Goal: Task Accomplishment & Management: Use online tool/utility

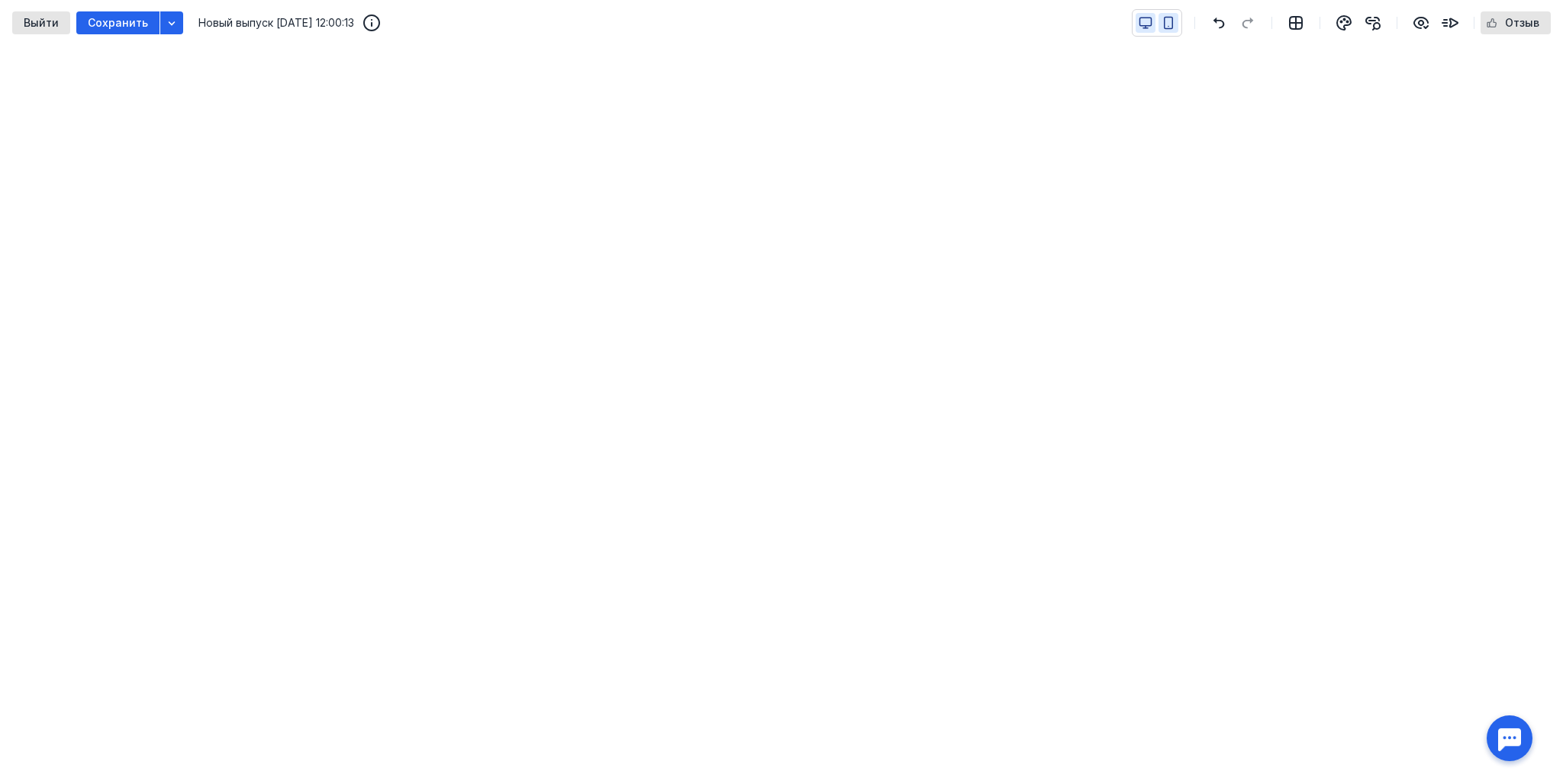
click at [1147, 16] on button "button" at bounding box center [1146, 23] width 20 height 20
click at [1284, 31] on div at bounding box center [1302, 23] width 48 height 25
click at [1300, 17] on icon "button" at bounding box center [1296, 22] width 12 height 12
click at [1299, 17] on icon "button" at bounding box center [1296, 22] width 12 height 12
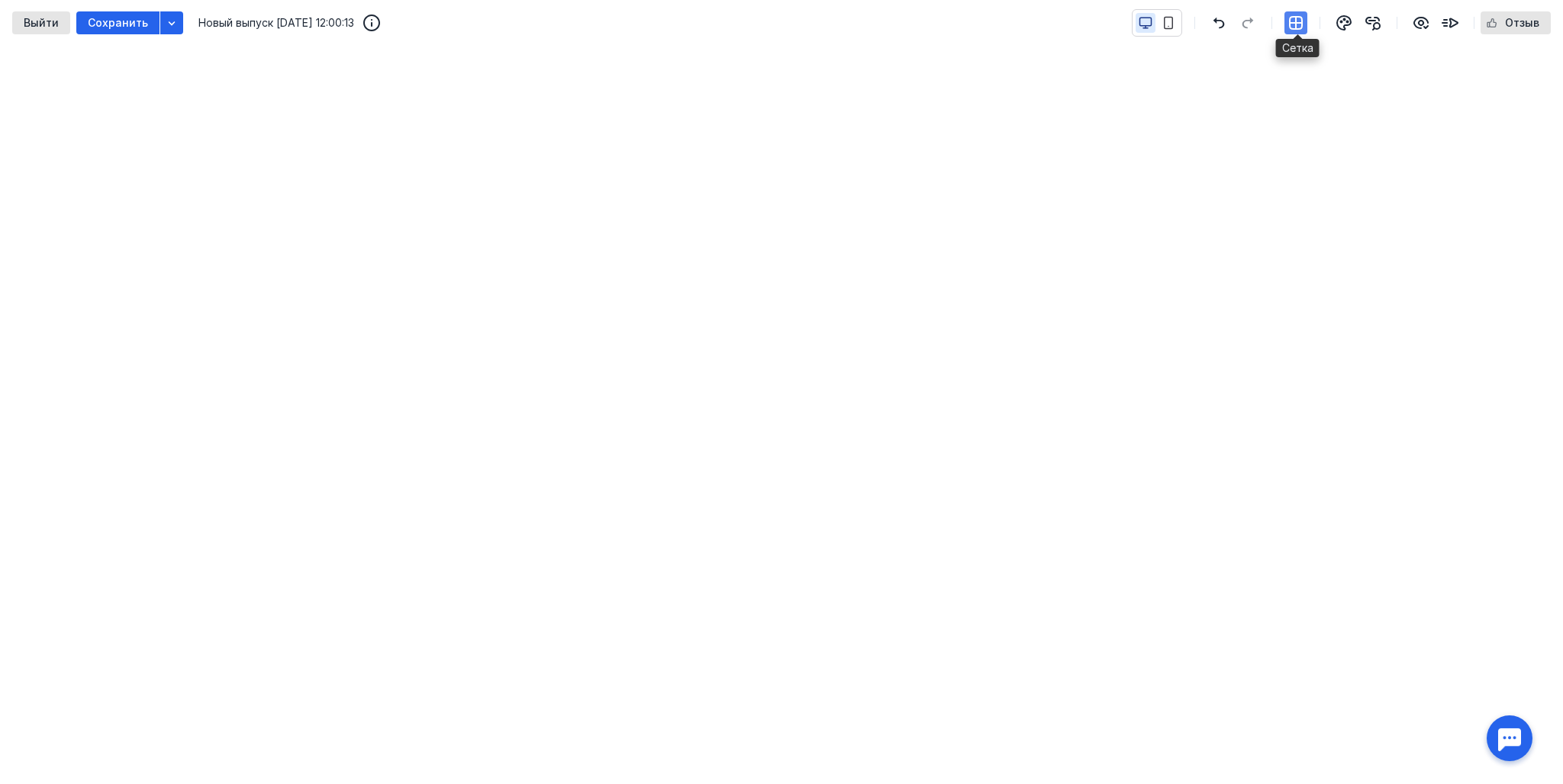
click at [1298, 18] on icon "button" at bounding box center [1296, 23] width 18 height 18
click at [1346, 20] on icon "button" at bounding box center [1346, 20] width 2 height 2
click at [1375, 21] on icon "button" at bounding box center [1373, 23] width 18 height 18
click at [1423, 18] on icon "button" at bounding box center [1421, 23] width 14 height 11
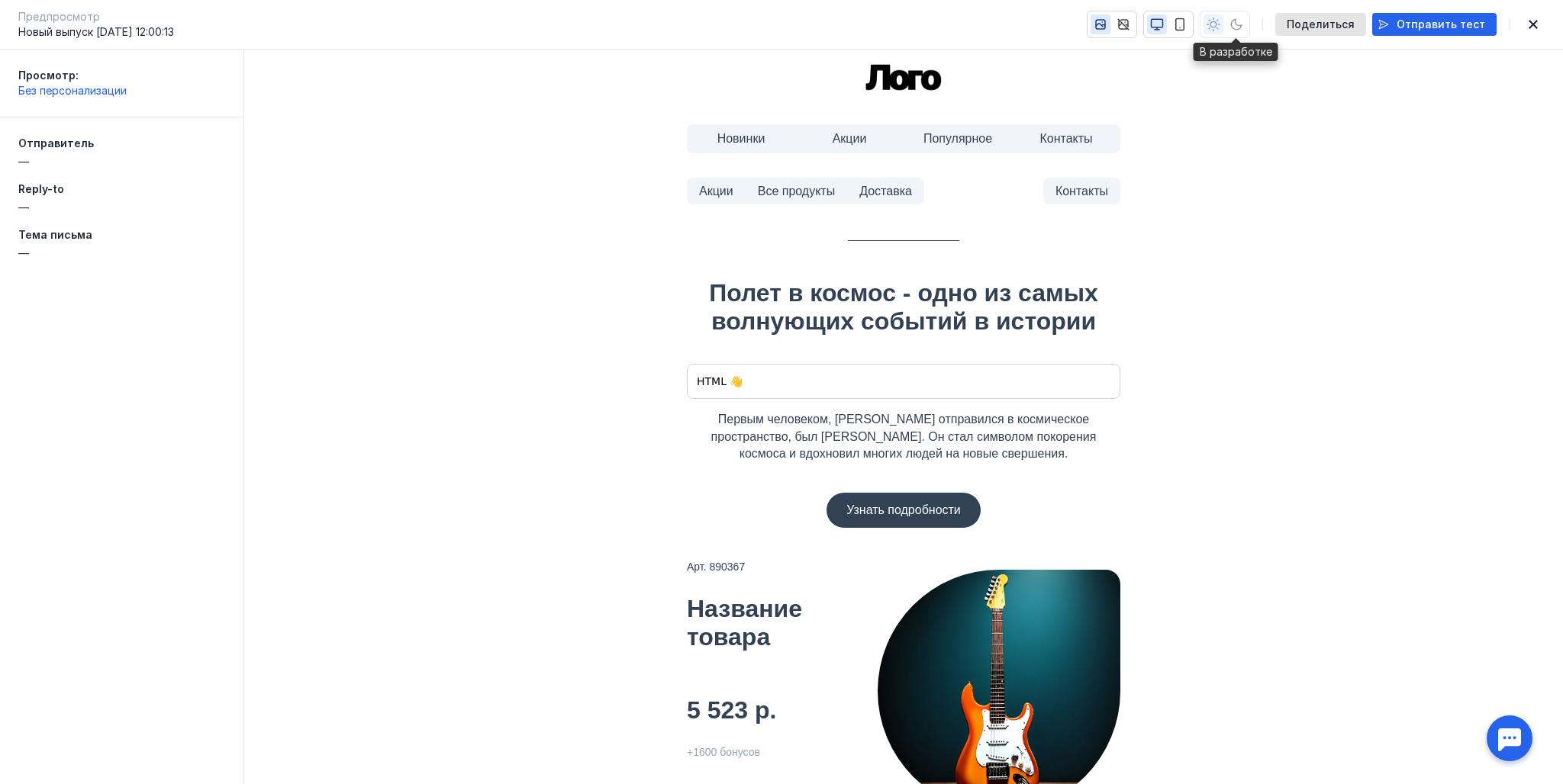
click at [1247, 24] on div at bounding box center [1225, 25] width 51 height 28
click at [1218, 21] on div at bounding box center [1225, 25] width 51 height 28
click at [1251, 22] on div at bounding box center [1225, 25] width 51 height 28
click at [1187, 20] on icon "button" at bounding box center [1180, 24] width 14 height 14
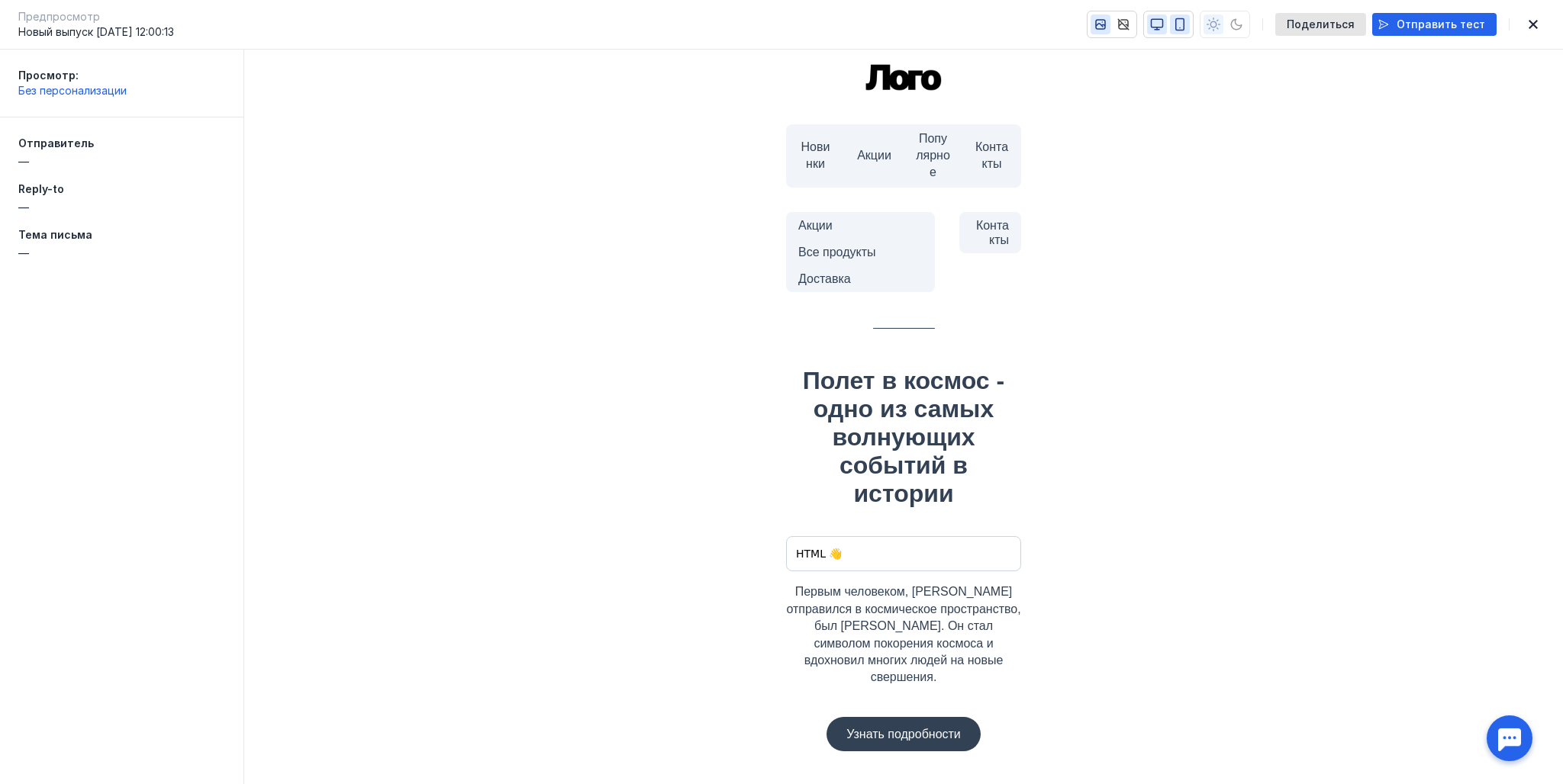
click at [1164, 20] on icon "button" at bounding box center [1157, 24] width 14 height 14
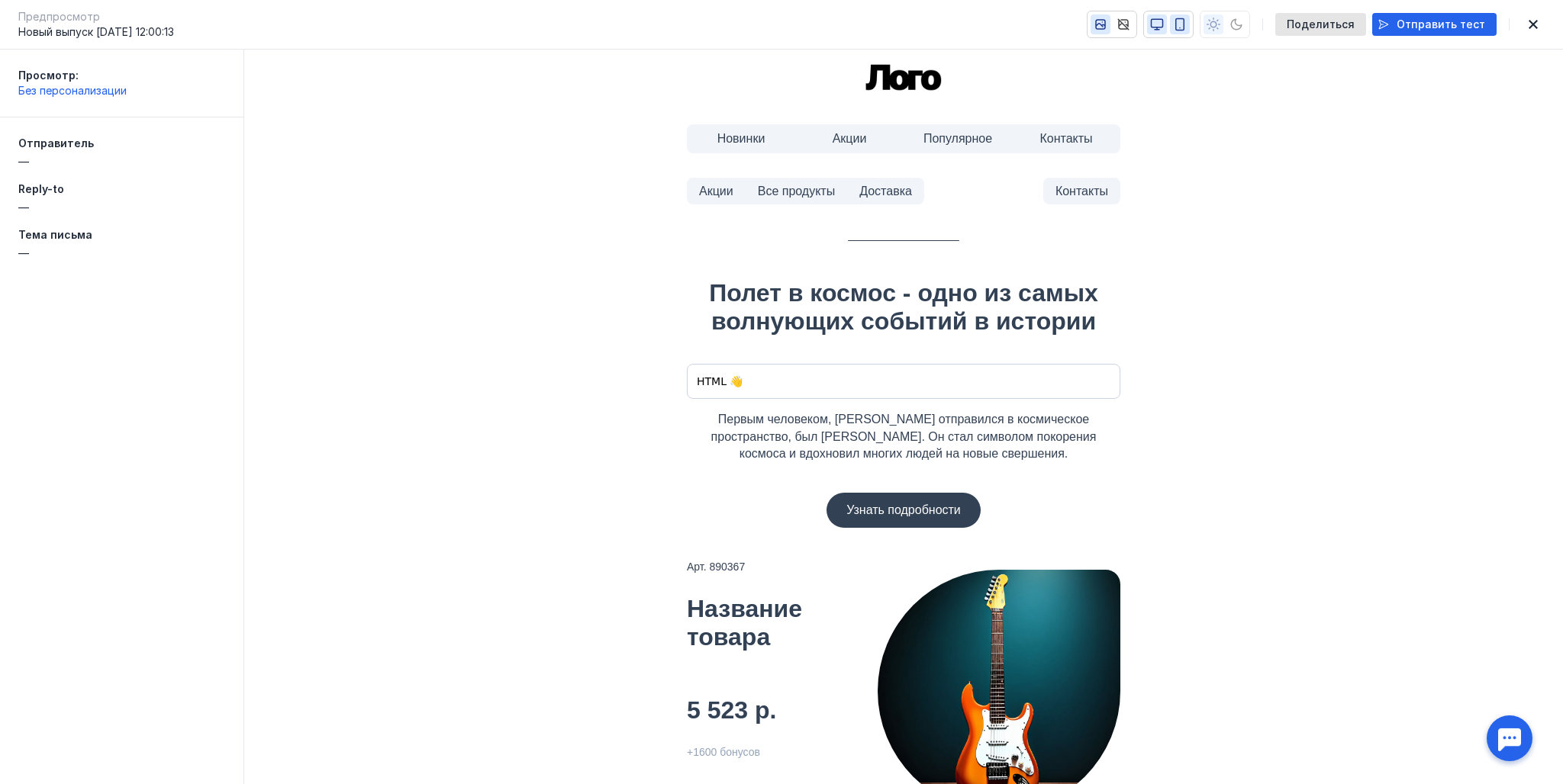
click at [1190, 21] on button "button" at bounding box center [1181, 25] width 20 height 20
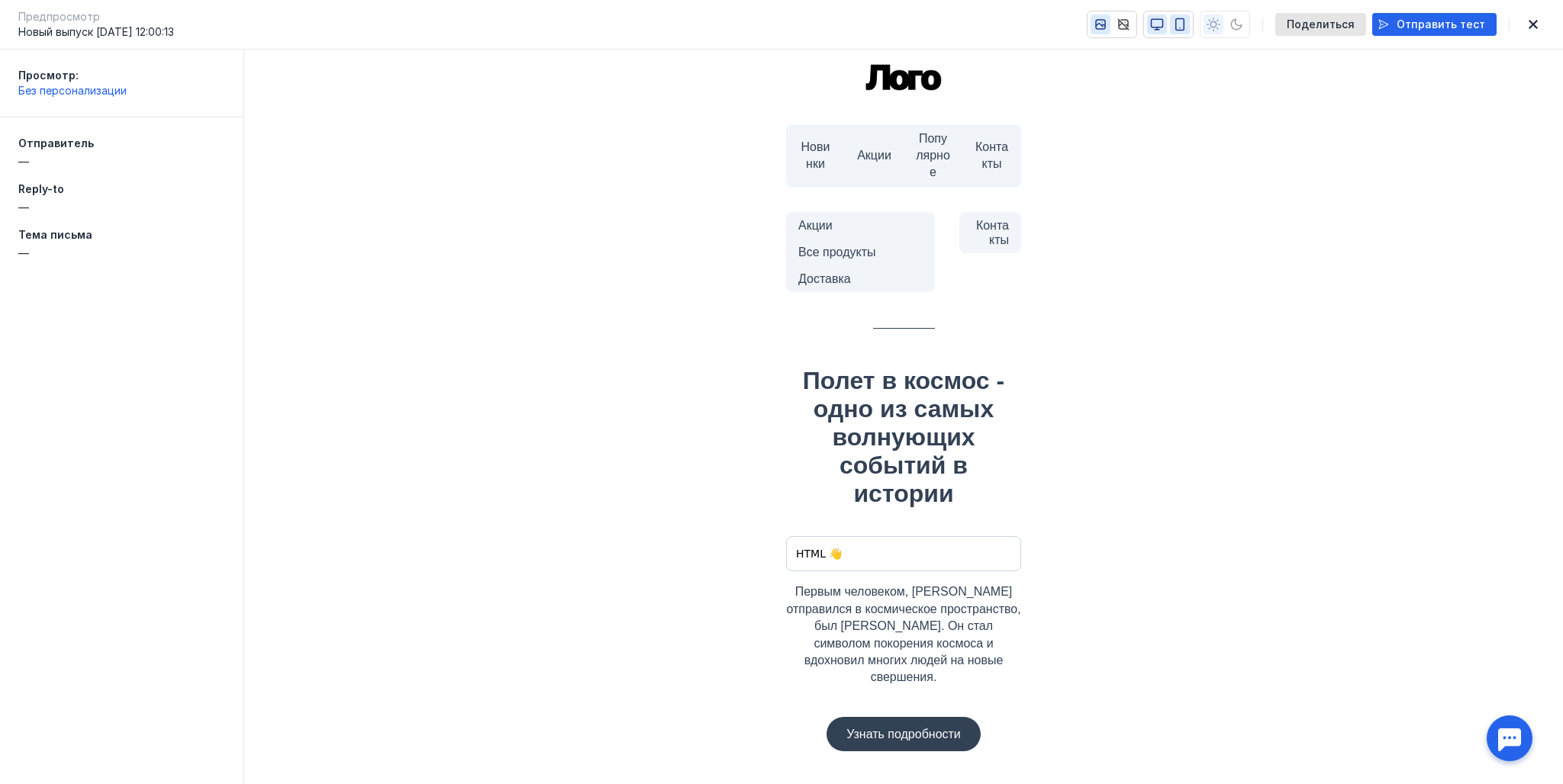
click at [1164, 23] on icon "button" at bounding box center [1157, 24] width 14 height 14
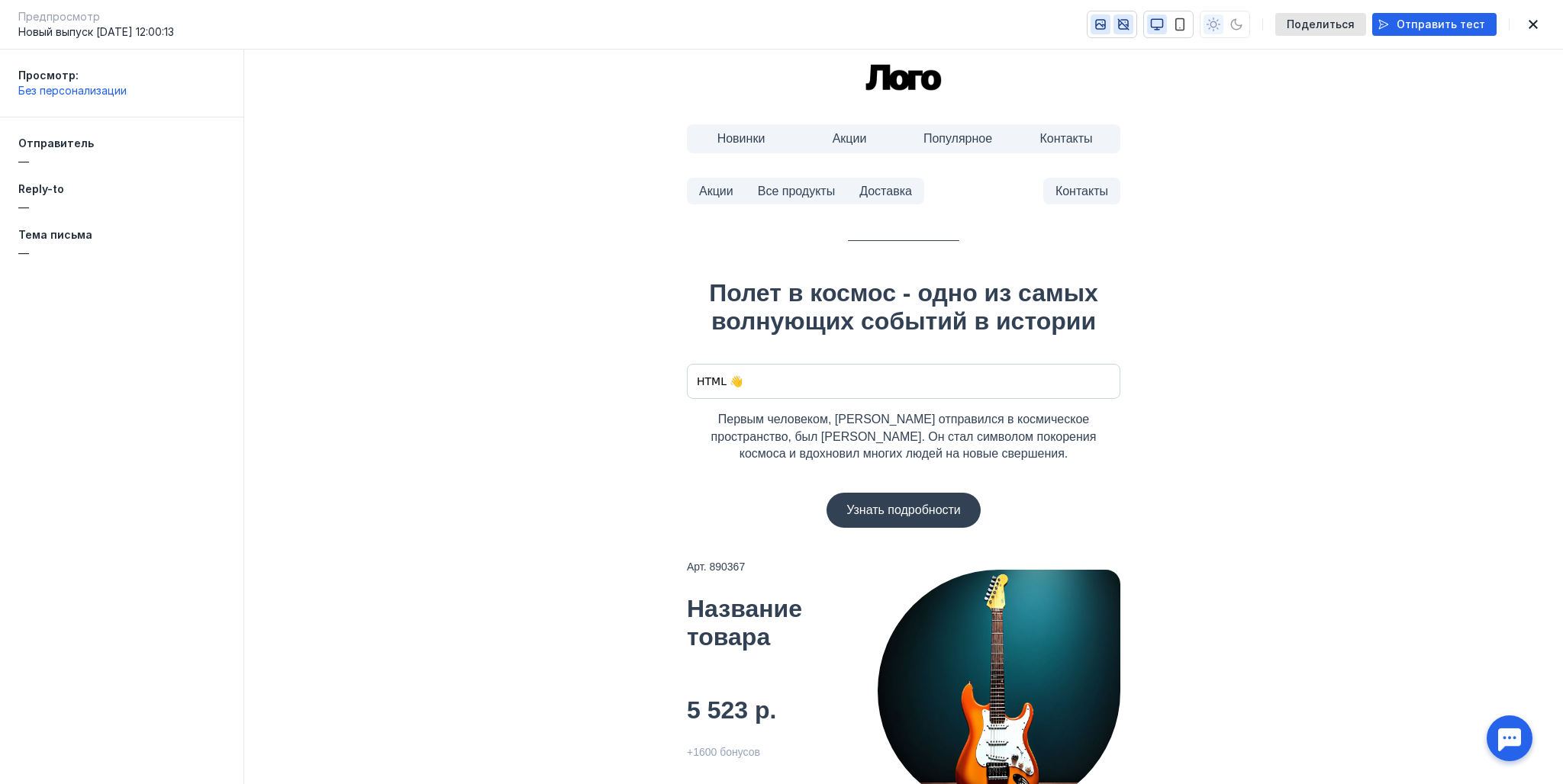
click at [1131, 23] on icon "button" at bounding box center [1123, 24] width 14 height 14
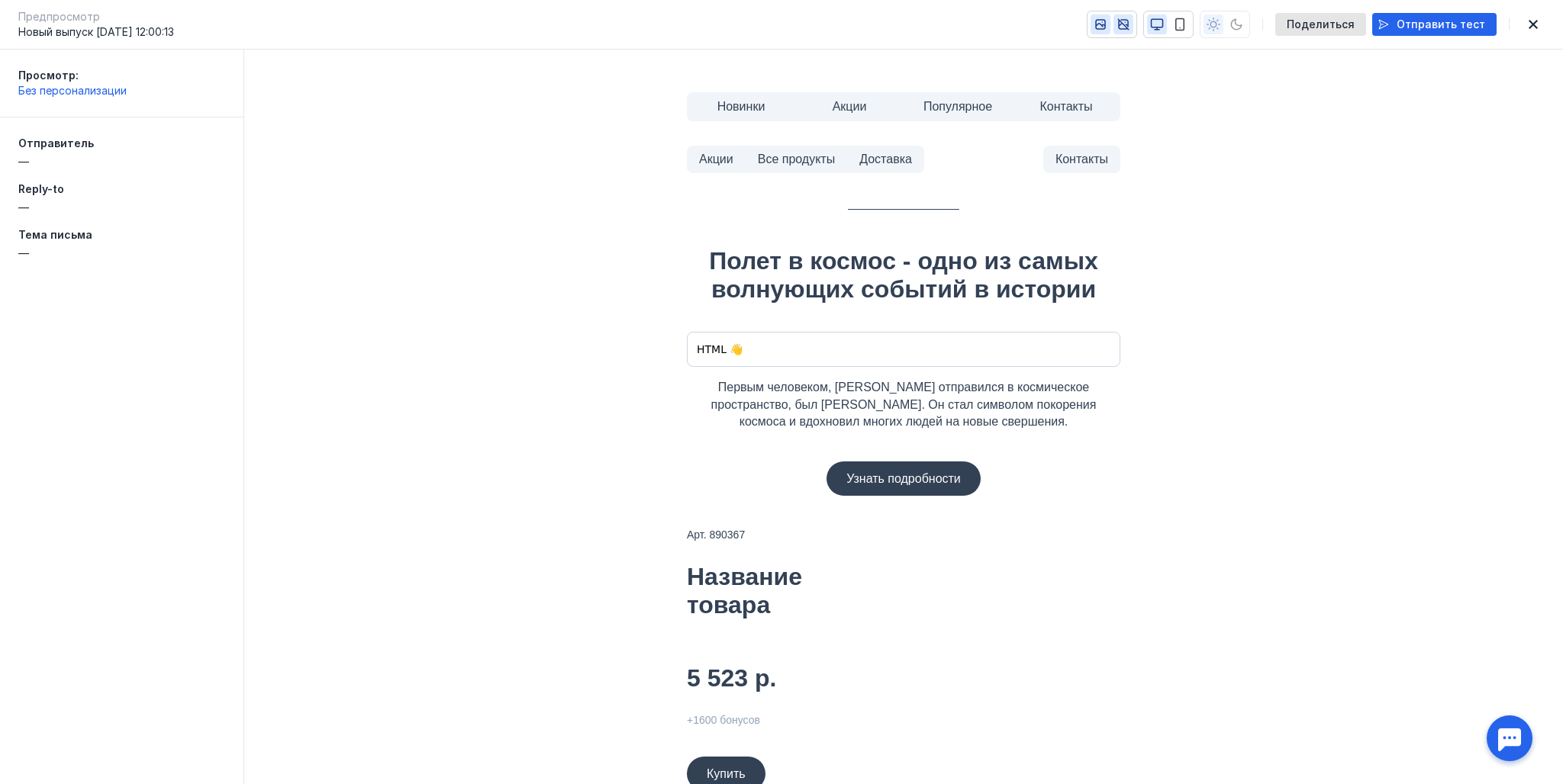
click at [1108, 21] on icon "button" at bounding box center [1100, 24] width 14 height 14
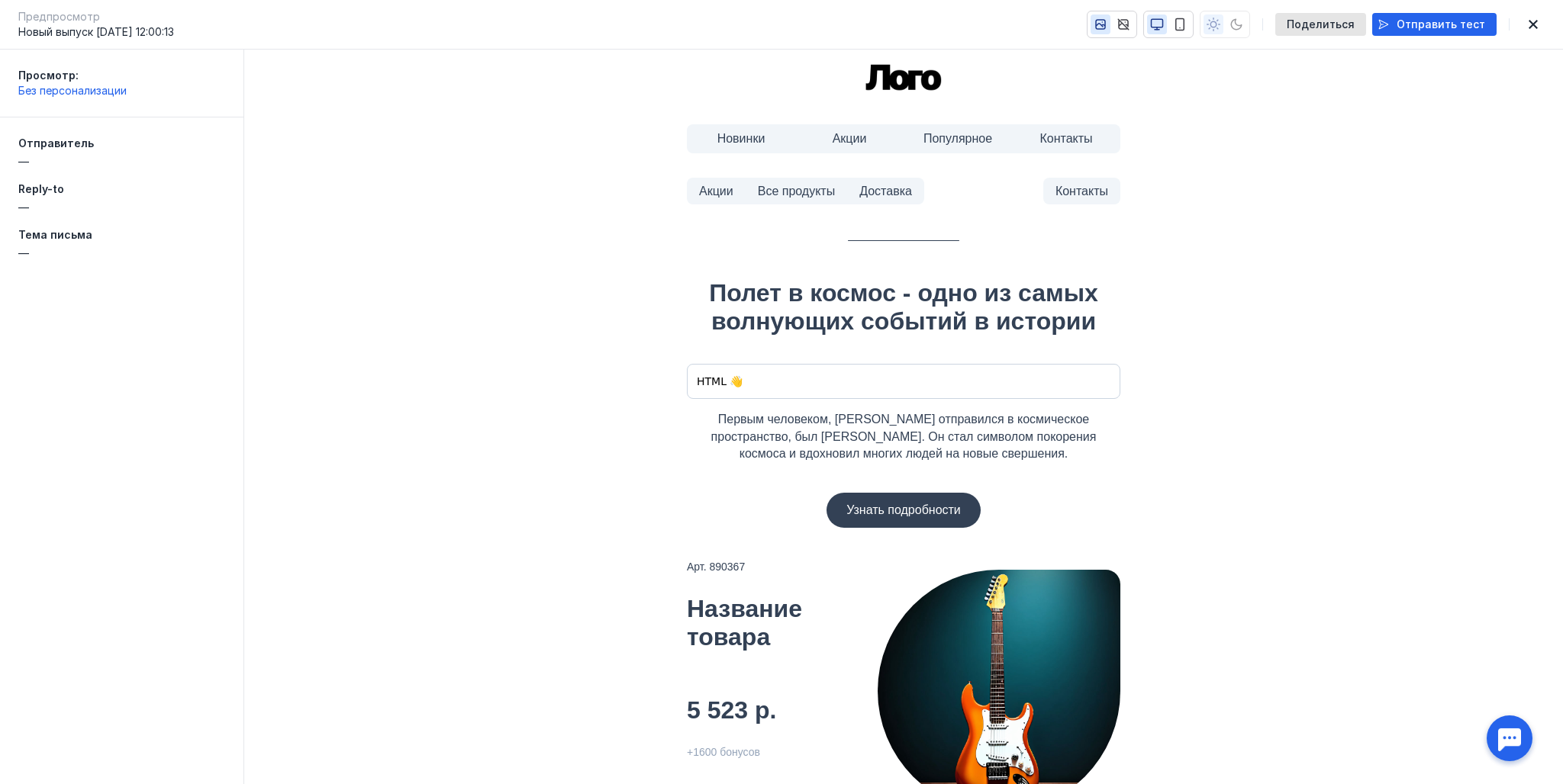
click at [1534, 24] on icon "button" at bounding box center [1534, 25] width 9 height 9
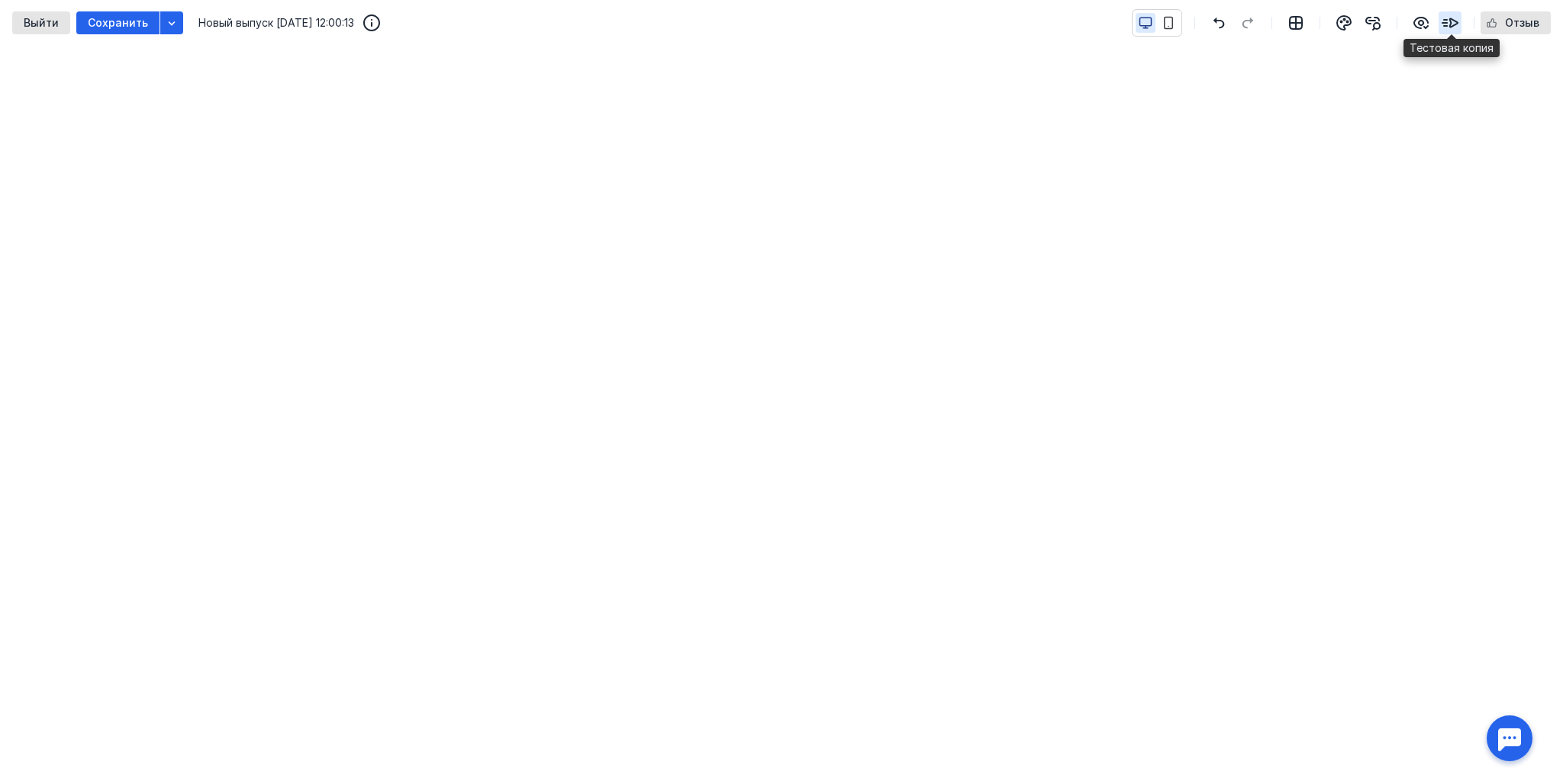
click at [1456, 20] on icon "button" at bounding box center [1450, 23] width 16 height 8
